Goal: Information Seeking & Learning: Learn about a topic

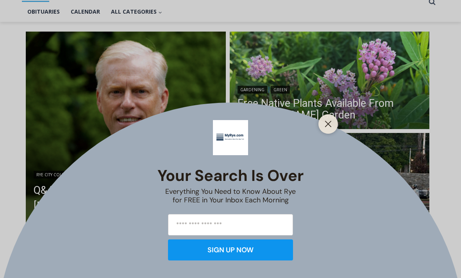
scroll to position [187, 0]
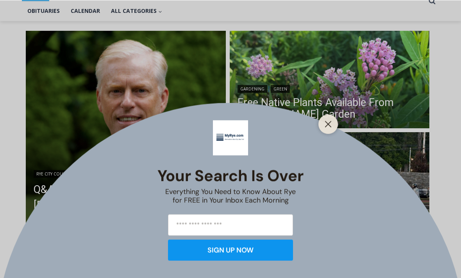
click at [324, 134] on div at bounding box center [328, 124] width 20 height 20
click at [331, 130] on button "Close" at bounding box center [327, 124] width 11 height 11
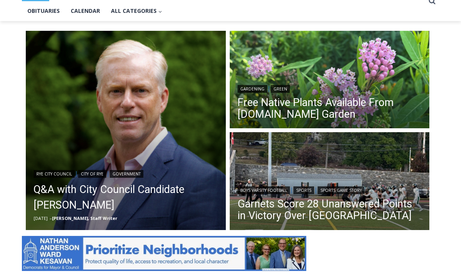
click at [332, 167] on img "Read More Garnets Score 28 Unanswered Points in Victory Over Yorktown" at bounding box center [330, 182] width 200 height 100
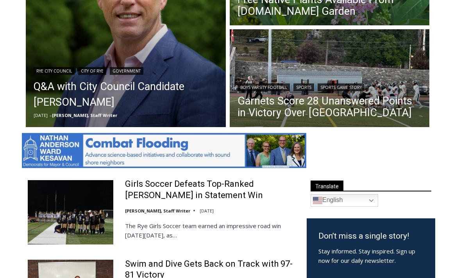
scroll to position [0, 0]
click at [153, 194] on link "Girls Soccer Defeats Top-Ranked [PERSON_NAME] in Statement Win" at bounding box center [210, 190] width 171 height 22
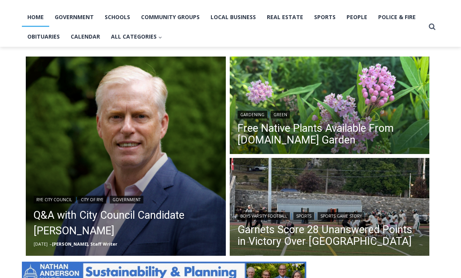
scroll to position [162, 0]
click at [308, 200] on img "Read More Garnets Score 28 Unanswered Points in Victory Over Yorktown" at bounding box center [330, 208] width 200 height 100
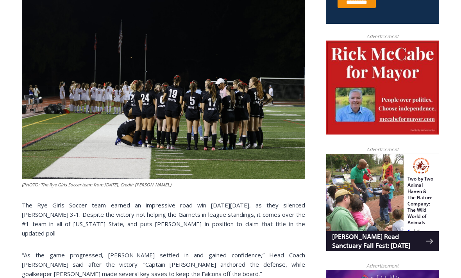
scroll to position [352, 0]
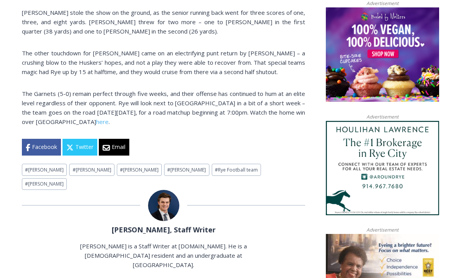
scroll to position [625, 0]
click at [96, 118] on link "here" at bounding box center [102, 122] width 12 height 8
